Goal: Navigation & Orientation: Find specific page/section

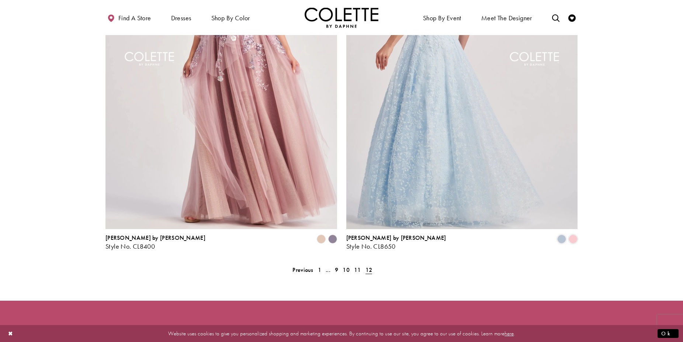
scroll to position [707, 0]
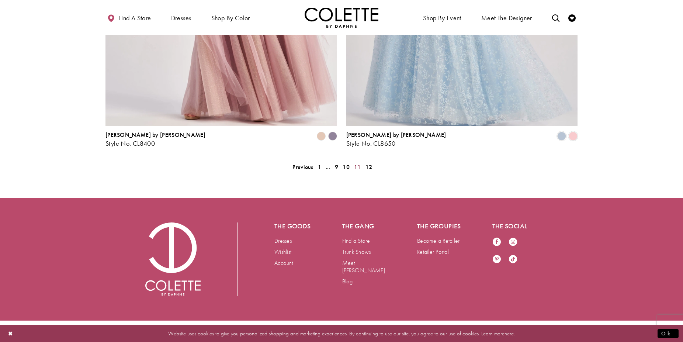
click at [357, 163] on span "11" at bounding box center [357, 167] width 7 height 8
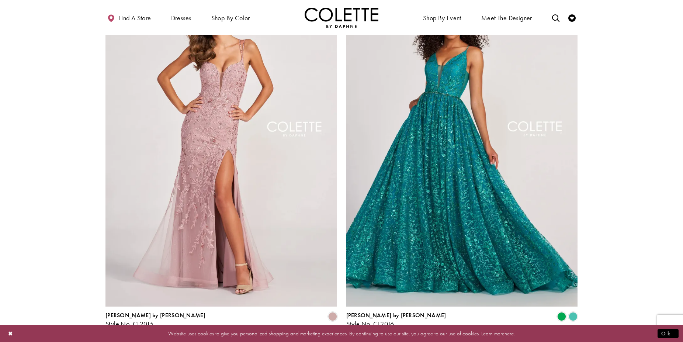
scroll to position [1398, 0]
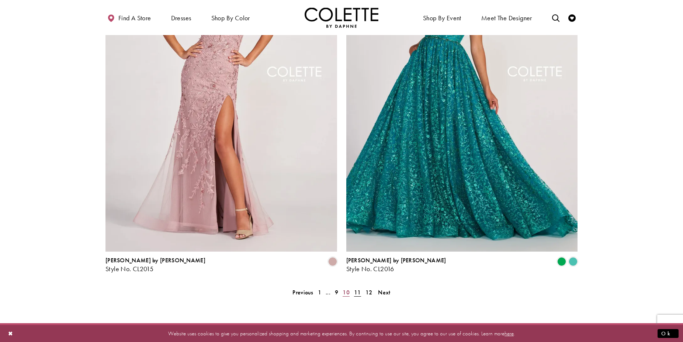
click at [347, 289] on span "10" at bounding box center [346, 293] width 7 height 8
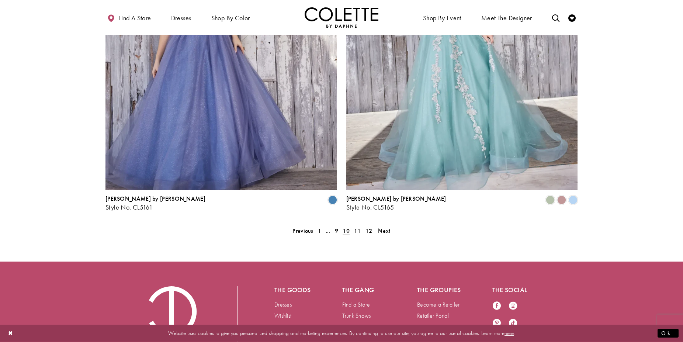
scroll to position [1491, 0]
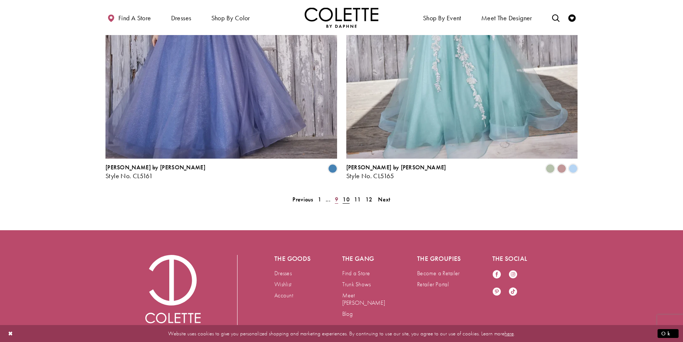
click at [338, 196] on span "9" at bounding box center [336, 200] width 3 height 8
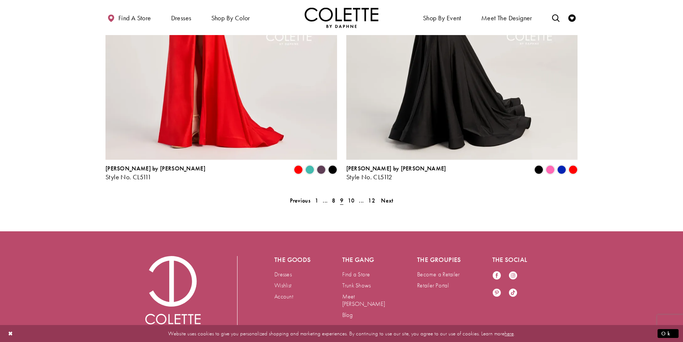
scroll to position [1491, 0]
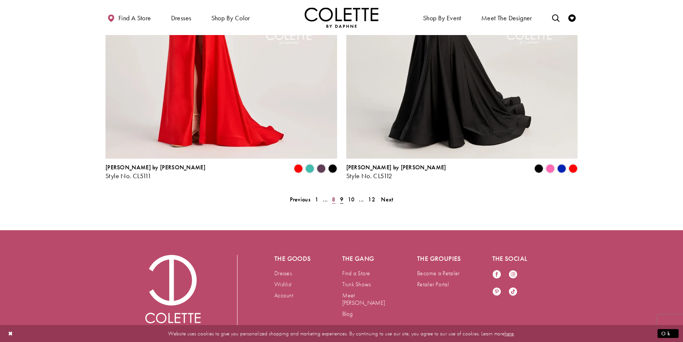
click at [335, 196] on span "8" at bounding box center [333, 200] width 3 height 8
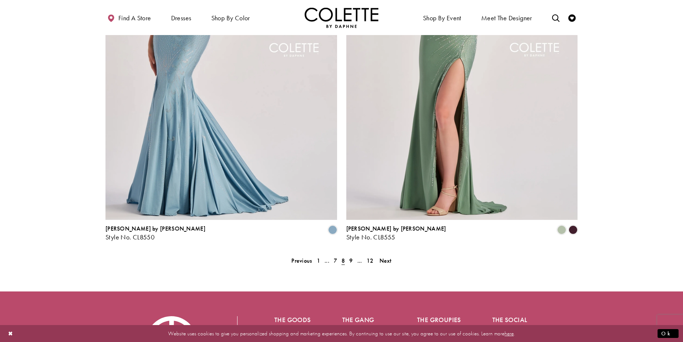
scroll to position [1445, 0]
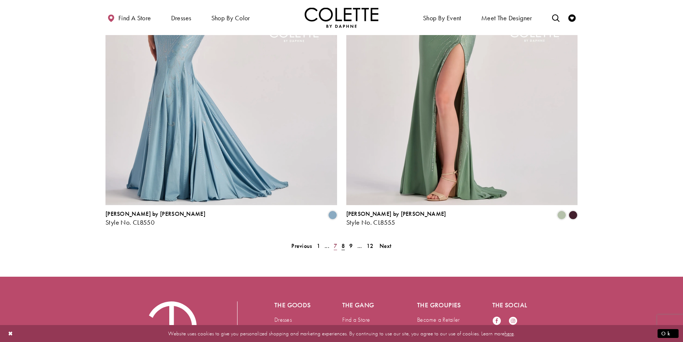
click at [334, 242] on span "7" at bounding box center [335, 246] width 3 height 8
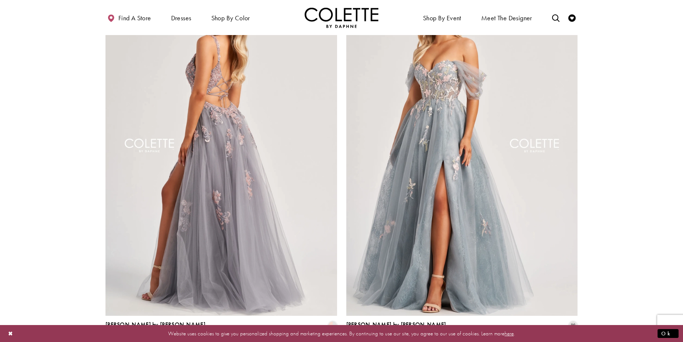
scroll to position [1348, 0]
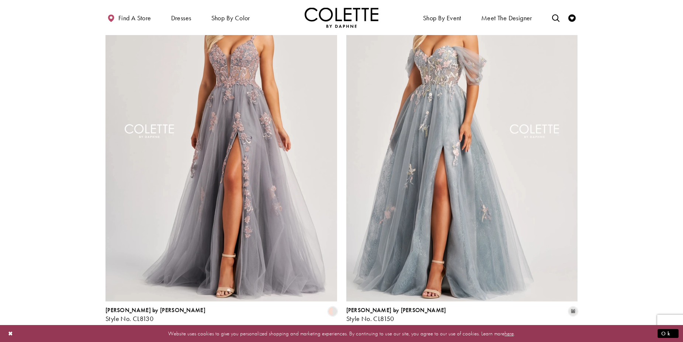
click at [337, 338] on span "6" at bounding box center [335, 342] width 3 height 8
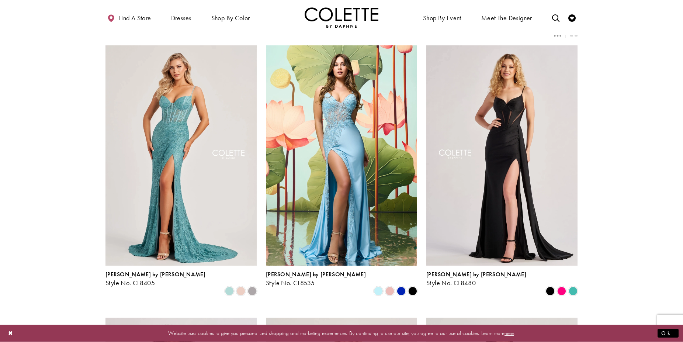
scroll to position [139, 0]
